Goal: Task Accomplishment & Management: Manage account settings

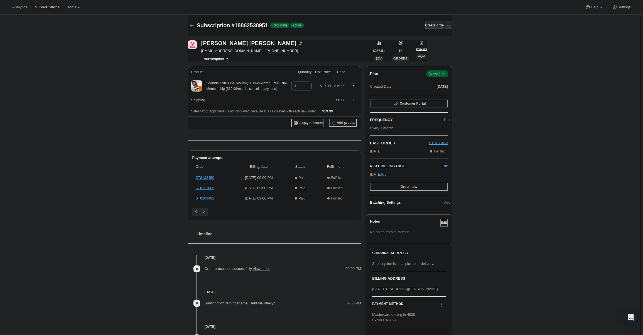
click at [447, 77] on span "Success Active |" at bounding box center [436, 73] width 21 height 7
click at [443, 92] on span "Cancel subscription" at bounding box center [438, 95] width 31 height 6
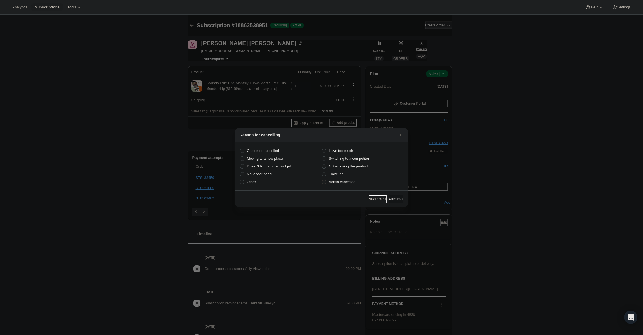
click at [353, 182] on span "Admin cancelled" at bounding box center [342, 182] width 26 height 4
click at [322, 180] on input "Admin cancelled" at bounding box center [322, 180] width 0 height 0
radio input "true"
click at [389, 195] on button "Continue" at bounding box center [396, 199] width 14 height 8
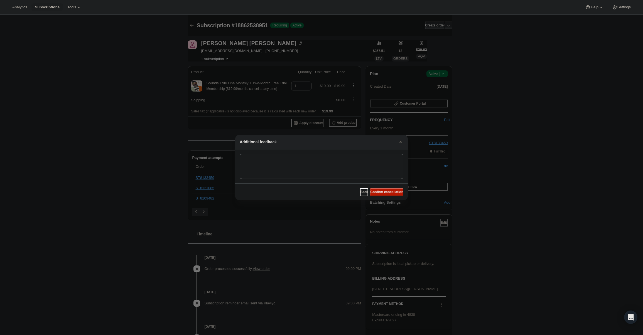
drag, startPoint x: 377, startPoint y: 191, endPoint x: 336, endPoint y: 165, distance: 48.7
click at [376, 191] on span "Confirm cancellation" at bounding box center [386, 192] width 33 height 4
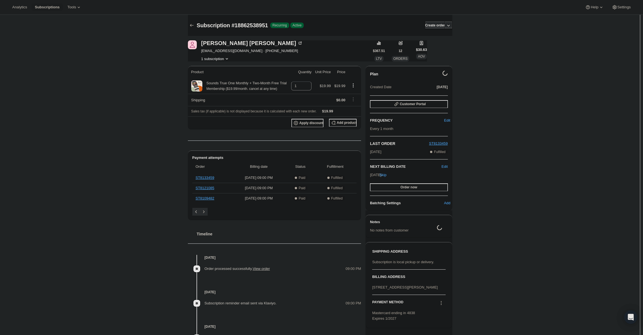
click at [211, 49] on span "[EMAIL_ADDRESS][DOMAIN_NAME] · [PHONE_NUMBER]" at bounding box center [252, 51] width 102 height 6
click at [204, 52] on span "[EMAIL_ADDRESS][DOMAIN_NAME] · [PHONE_NUMBER]" at bounding box center [252, 51] width 102 height 6
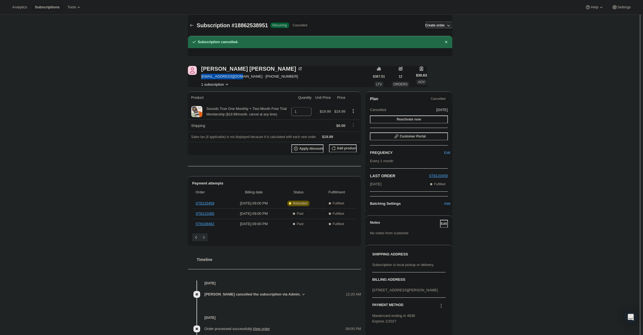
drag, startPoint x: 203, startPoint y: 77, endPoint x: 237, endPoint y: 76, distance: 34.2
click at [237, 76] on div "[PERSON_NAME] [EMAIL_ADDRESS][DOMAIN_NAME] · [PHONE_NUMBER] 1 subscription" at bounding box center [280, 76] width 185 height 21
copy span "[EMAIL_ADDRESS][DOMAIN_NAME]"
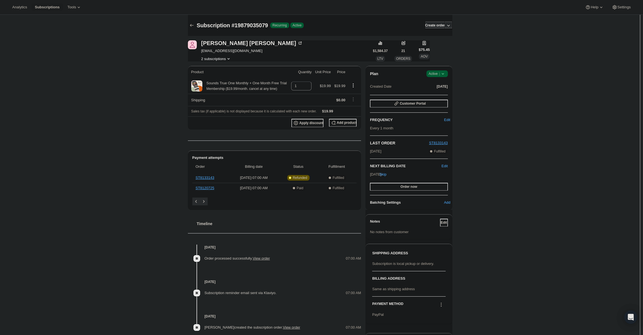
click at [443, 72] on icon at bounding box center [443, 74] width 6 height 6
click at [438, 90] on button "Cancel subscription" at bounding box center [438, 94] width 35 height 9
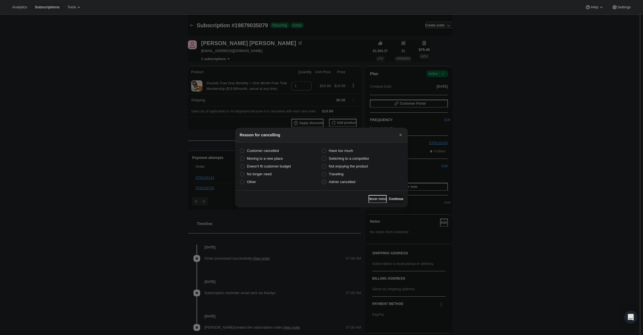
click at [345, 182] on span "Admin cancelled" at bounding box center [342, 182] width 26 height 4
click at [322, 180] on input "Admin cancelled" at bounding box center [322, 180] width 0 height 0
radio input "true"
click at [389, 196] on button "Continue" at bounding box center [396, 199] width 14 height 8
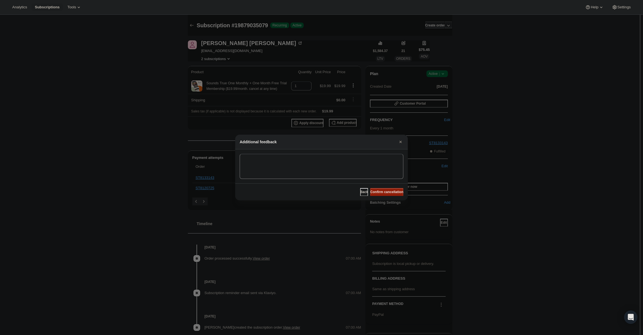
click at [390, 192] on span "Confirm cancellation" at bounding box center [386, 192] width 33 height 4
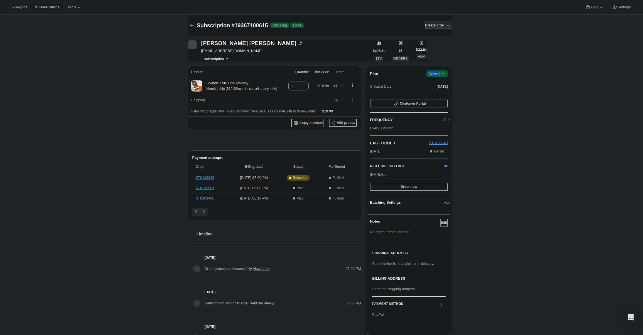
click at [443, 71] on div "Plan Success Active | Created Date Jul 26, 2025 Customer Portal FREQUENCY Edit …" at bounding box center [408, 138] width 87 height 144
drag, startPoint x: 443, startPoint y: 71, endPoint x: 442, endPoint y: 77, distance: 5.9
click at [442, 71] on icon at bounding box center [443, 74] width 6 height 6
click at [436, 95] on span "Cancel subscription" at bounding box center [438, 94] width 31 height 4
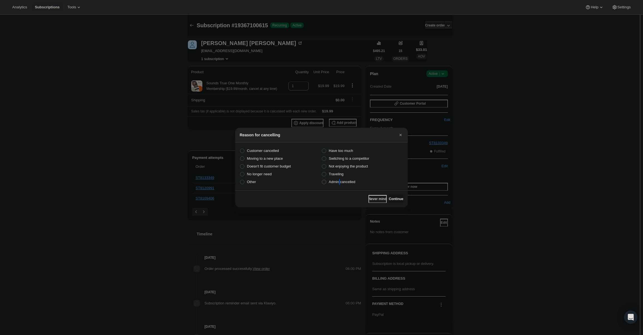
click at [339, 182] on span "Admin cancelled" at bounding box center [342, 182] width 26 height 4
click at [322, 180] on input "Admin cancelled" at bounding box center [322, 180] width 0 height 0
radio input "true"
click at [353, 183] on span "Admin cancelled" at bounding box center [342, 182] width 26 height 4
click at [322, 180] on input "Admin cancelled" at bounding box center [322, 180] width 0 height 0
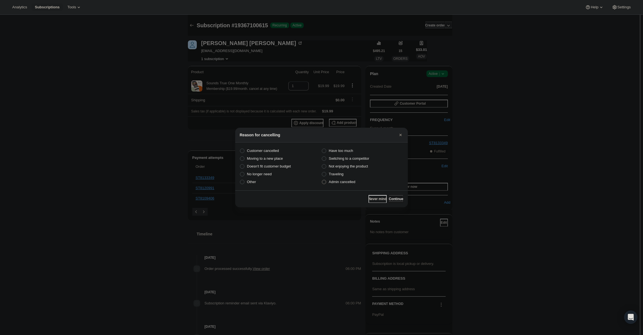
click at [397, 198] on span "Continue" at bounding box center [396, 199] width 14 height 4
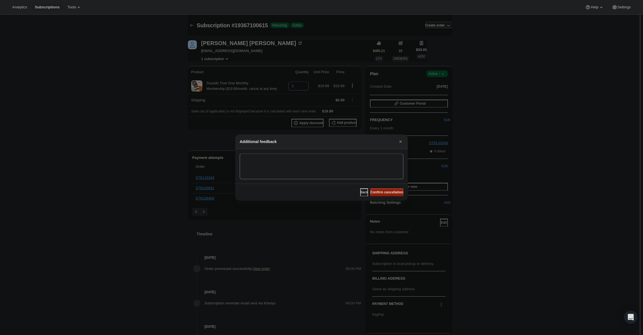
click at [391, 191] on span "Confirm cancellation" at bounding box center [386, 192] width 33 height 4
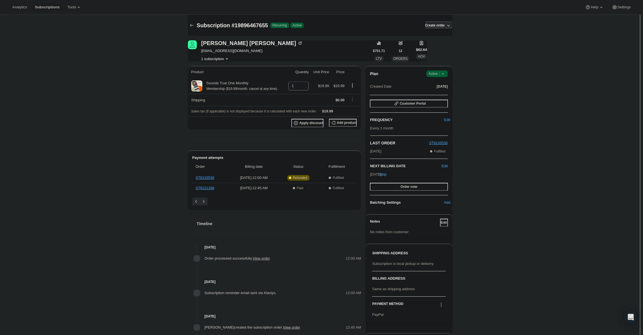
click at [443, 73] on icon at bounding box center [443, 74] width 6 height 6
click at [433, 98] on button "Cancel subscription" at bounding box center [438, 94] width 35 height 9
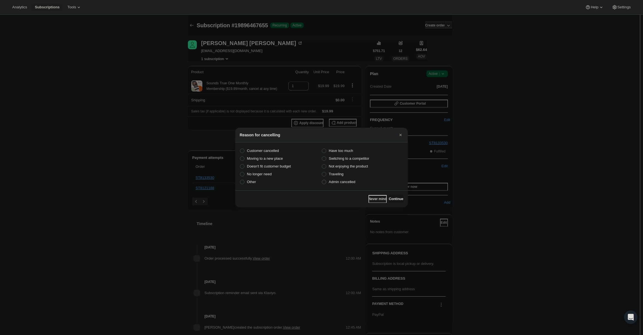
click at [344, 183] on span "Admin cancelled" at bounding box center [342, 182] width 26 height 4
click at [322, 180] on input "Admin cancelled" at bounding box center [322, 180] width 0 height 0
radio input "true"
click at [389, 195] on button "Continue" at bounding box center [396, 199] width 14 height 8
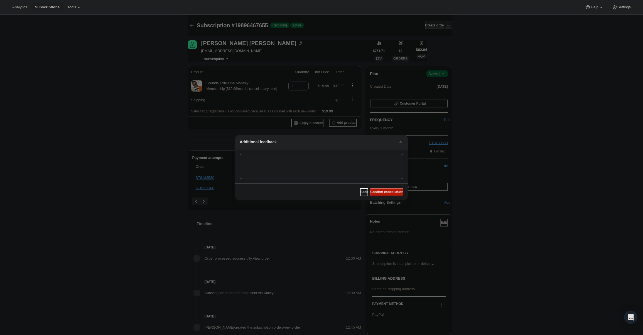
click at [387, 185] on div "Back Confirm cancellation" at bounding box center [321, 191] width 172 height 17
click at [389, 191] on span "Confirm cancellation" at bounding box center [386, 192] width 33 height 4
